Goal: Task Accomplishment & Management: Check status

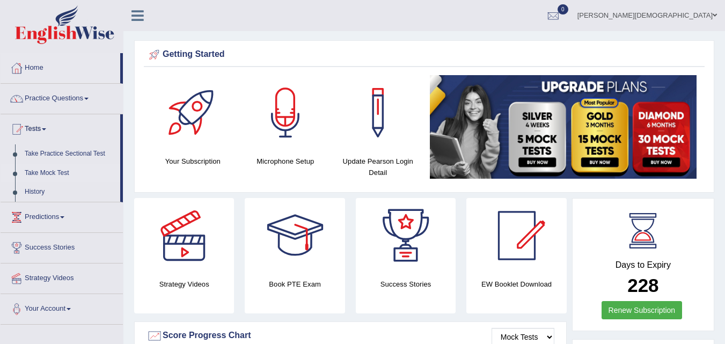
click at [44, 165] on link "Take Mock Test" at bounding box center [70, 173] width 100 height 19
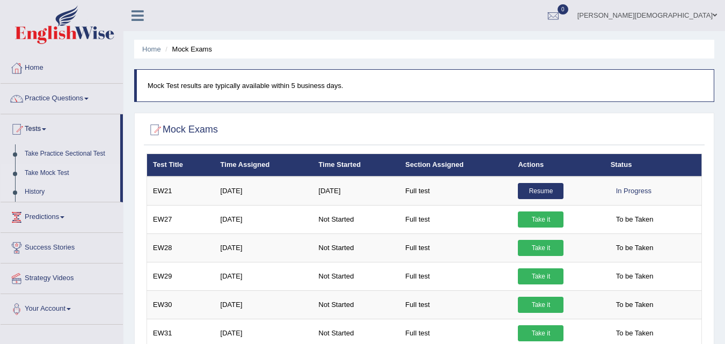
click at [26, 189] on link "History" at bounding box center [70, 192] width 100 height 19
